Goal: Check status: Check status

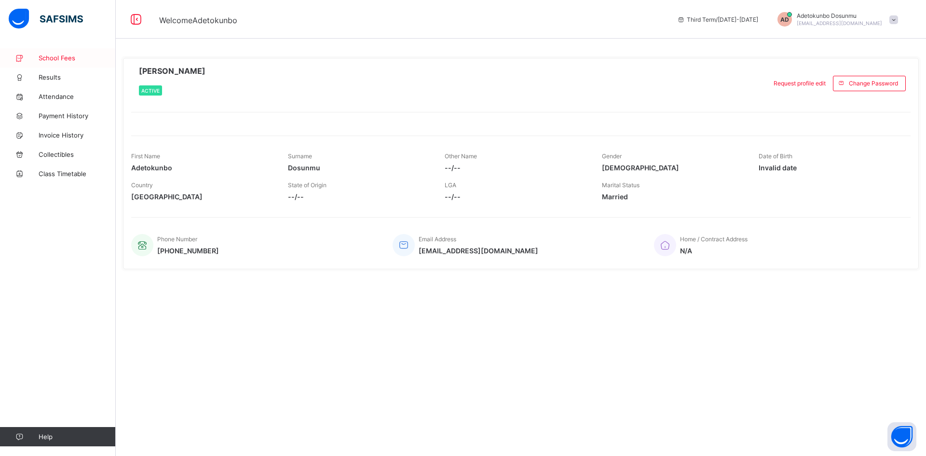
click at [54, 58] on span "School Fees" at bounding box center [77, 58] width 77 height 8
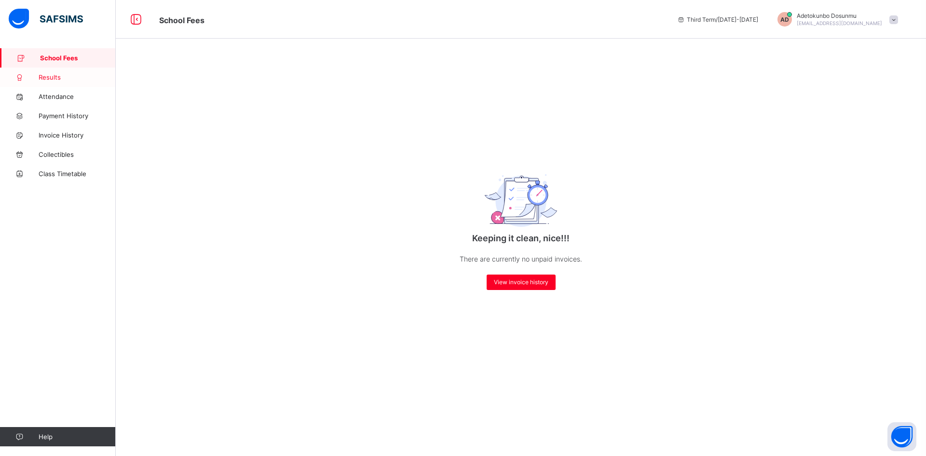
click at [61, 75] on span "Results" at bounding box center [77, 77] width 77 height 8
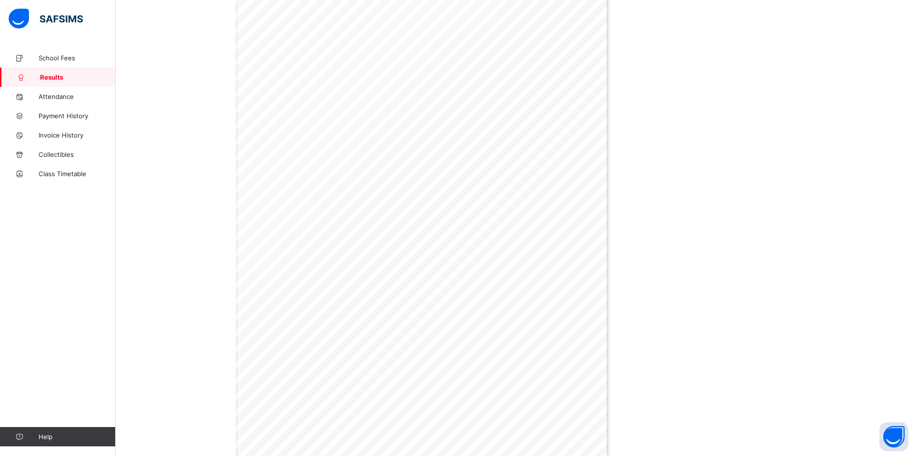
scroll to position [2008, 0]
click at [47, 115] on span "Payment History" at bounding box center [77, 116] width 77 height 8
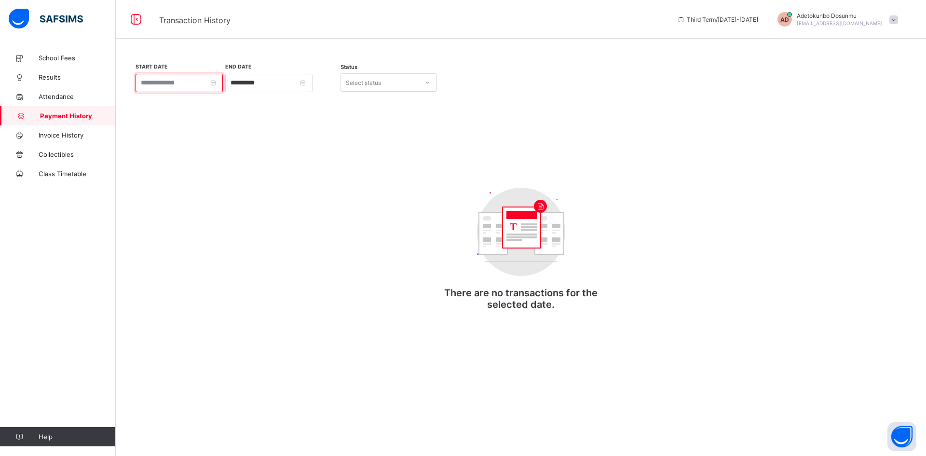
click at [219, 86] on input at bounding box center [178, 83] width 87 height 18
click at [147, 103] on link at bounding box center [145, 103] width 9 height 16
click at [261, 103] on link at bounding box center [263, 103] width 9 height 16
click at [155, 105] on link at bounding box center [156, 103] width 7 height 16
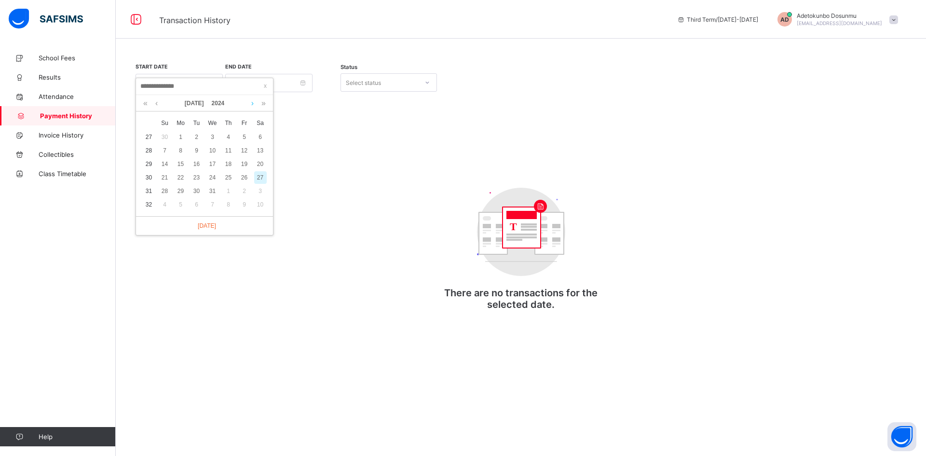
click at [252, 102] on link at bounding box center [252, 103] width 7 height 16
click at [227, 136] on div "1" at bounding box center [228, 137] width 13 height 13
type input "**********"
click at [68, 136] on span "Invoice History" at bounding box center [77, 135] width 77 height 8
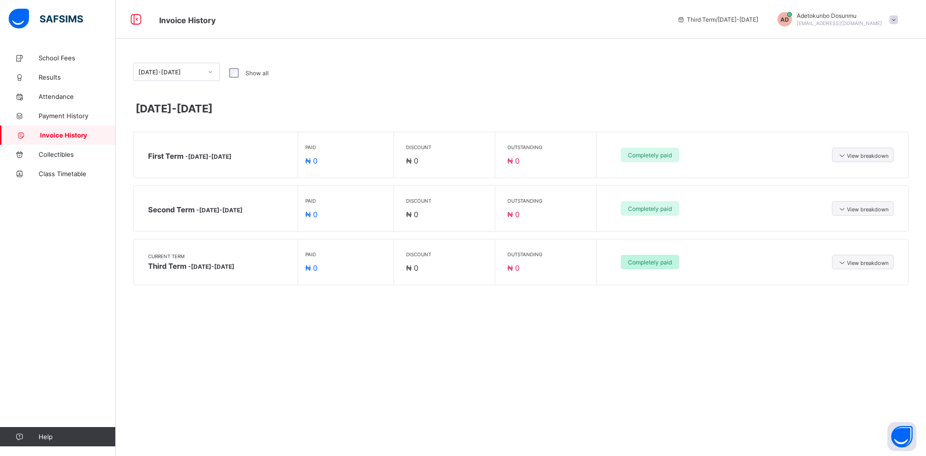
click at [668, 258] on span "Completely paid" at bounding box center [650, 261] width 44 height 7
click at [848, 264] on span "View breakdown" at bounding box center [862, 262] width 51 height 8
click at [270, 365] on div "View invoice" at bounding box center [265, 365] width 249 height 15
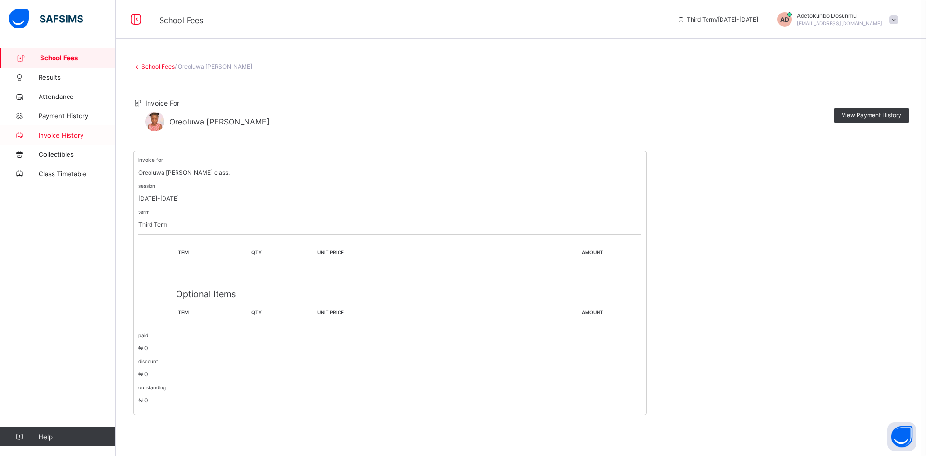
click at [59, 132] on span "Invoice History" at bounding box center [77, 135] width 77 height 8
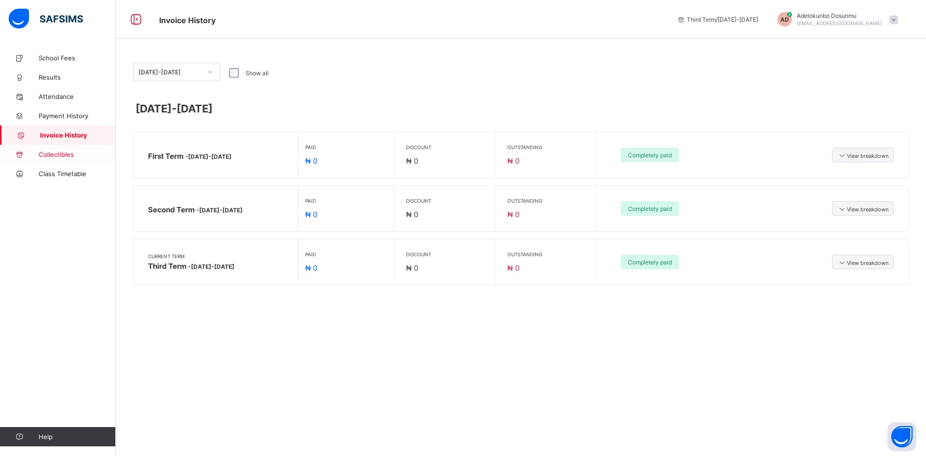
click at [62, 158] on span "Collectibles" at bounding box center [77, 154] width 77 height 8
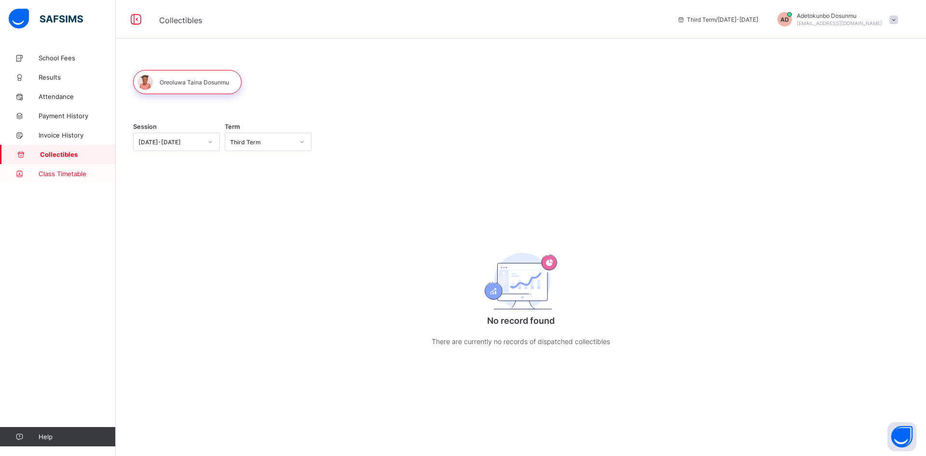
click at [63, 174] on span "Class Timetable" at bounding box center [77, 174] width 77 height 8
